Goal: Task Accomplishment & Management: Use online tool/utility

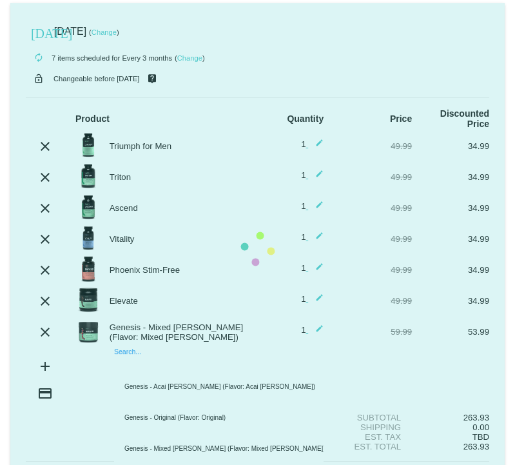
scroll to position [10, 0]
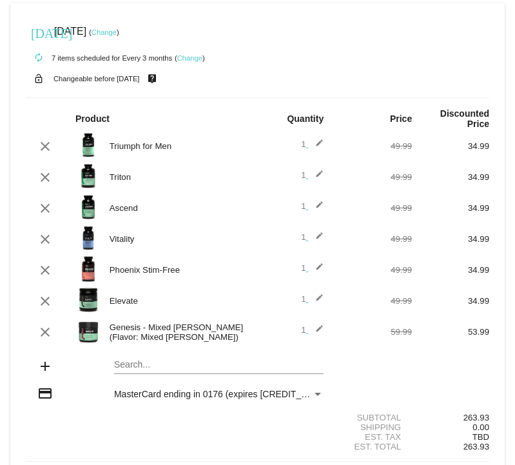
scroll to position [50, 0]
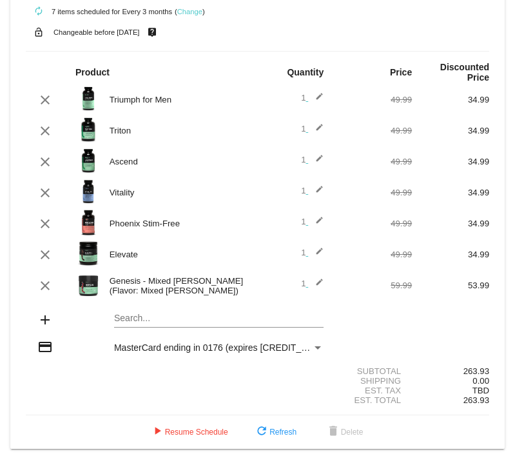
click at [47, 318] on mat-icon "add" at bounding box center [44, 319] width 15 height 15
click at [144, 323] on div "Search..." at bounding box center [218, 314] width 209 height 25
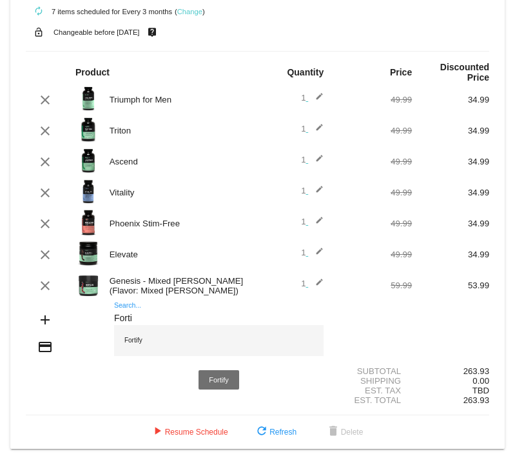
type input "Forti"
click at [128, 340] on div "Fortify" at bounding box center [218, 340] width 209 height 31
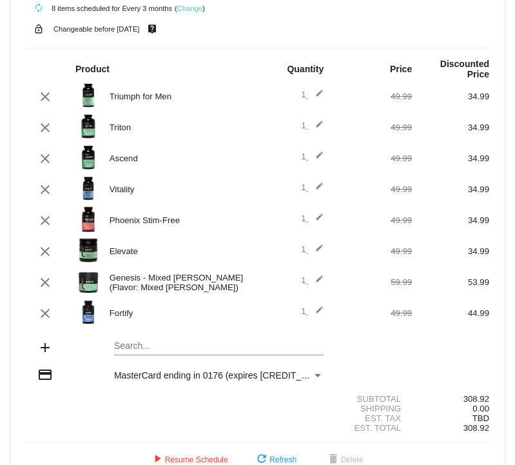
click at [137, 350] on mat-card "today Nov 1 2025 ( Change ) autorenew 8 items scheduled for Every 3 months ( Ch…" at bounding box center [257, 215] width 494 height 523
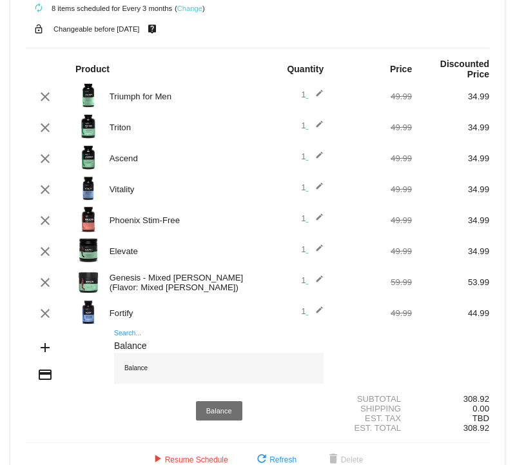
type input "Balance"
click at [141, 367] on div "Balance" at bounding box center [218, 367] width 209 height 31
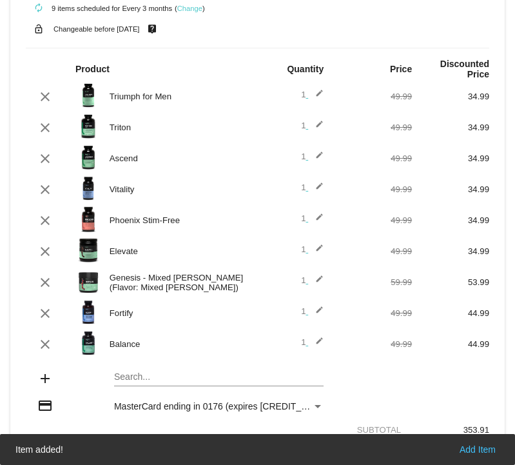
click at [141, 349] on div "Balance" at bounding box center [180, 344] width 155 height 10
click at [137, 365] on div "Search..." at bounding box center [218, 373] width 209 height 25
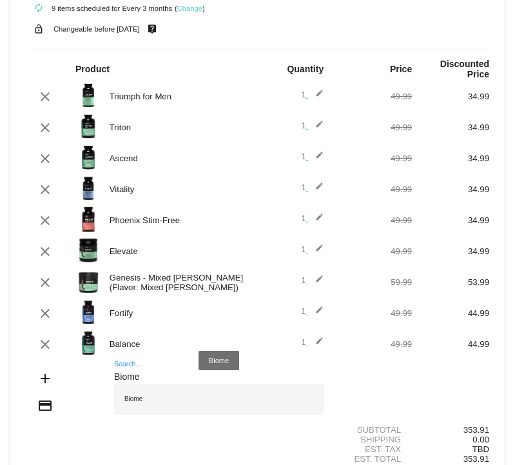
type input "Biome"
click at [125, 404] on div "Biome" at bounding box center [218, 398] width 209 height 31
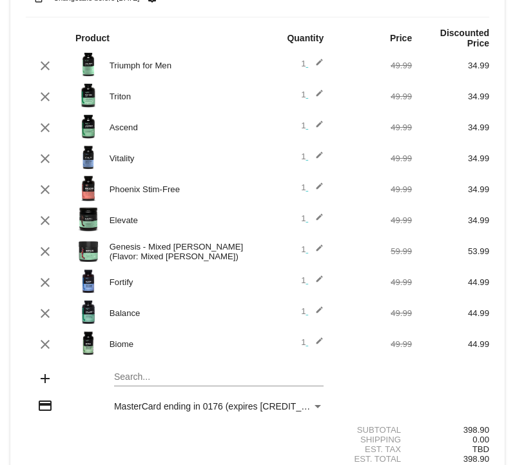
scroll to position [57, 0]
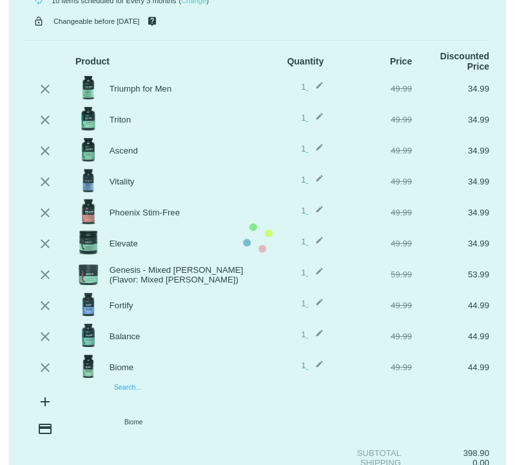
click at [139, 400] on mat-card "today Nov 1 2025 ( Change ) autorenew 10 items scheduled for Every 3 months ( C…" at bounding box center [257, 238] width 494 height 584
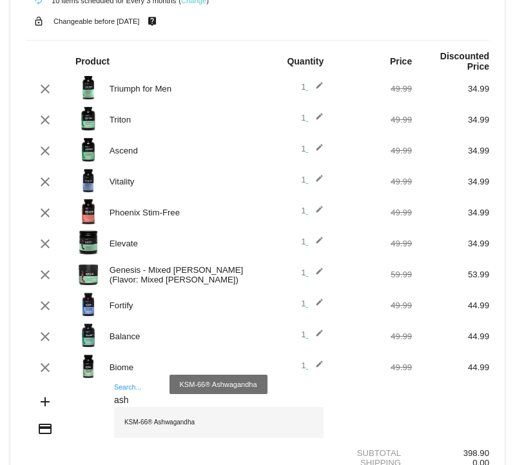
type input "ash"
click at [134, 429] on div "KSM-66® Ashwagandha" at bounding box center [218, 422] width 209 height 31
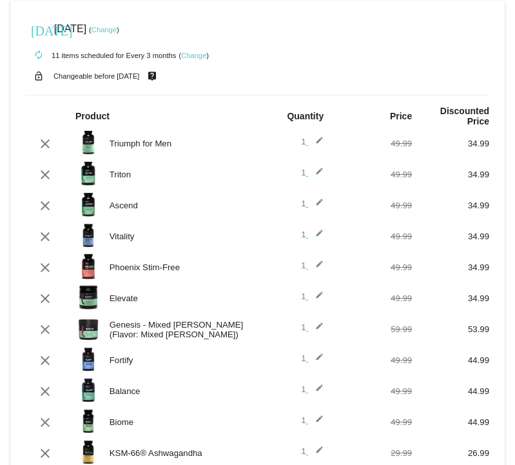
scroll to position [0, 0]
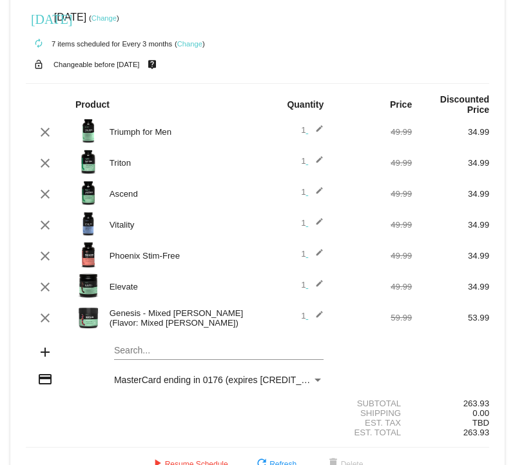
scroll to position [50, 0]
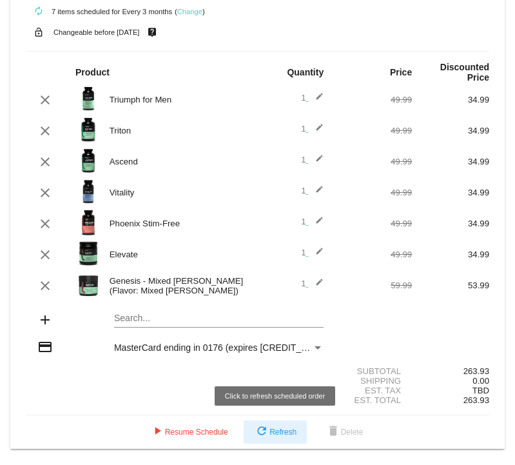
click at [287, 432] on span "refresh Refresh" at bounding box center [275, 431] width 43 height 9
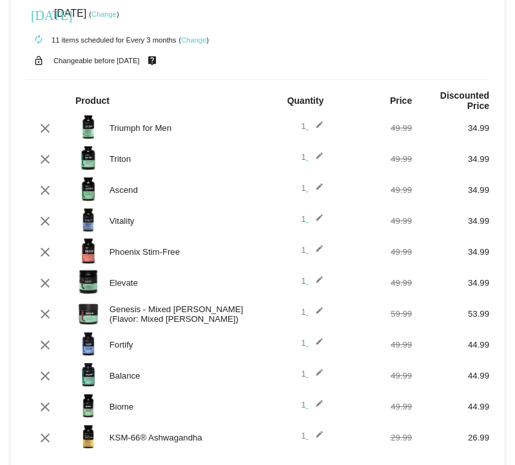
scroll to position [0, 0]
